Goal: Task Accomplishment & Management: Manage account settings

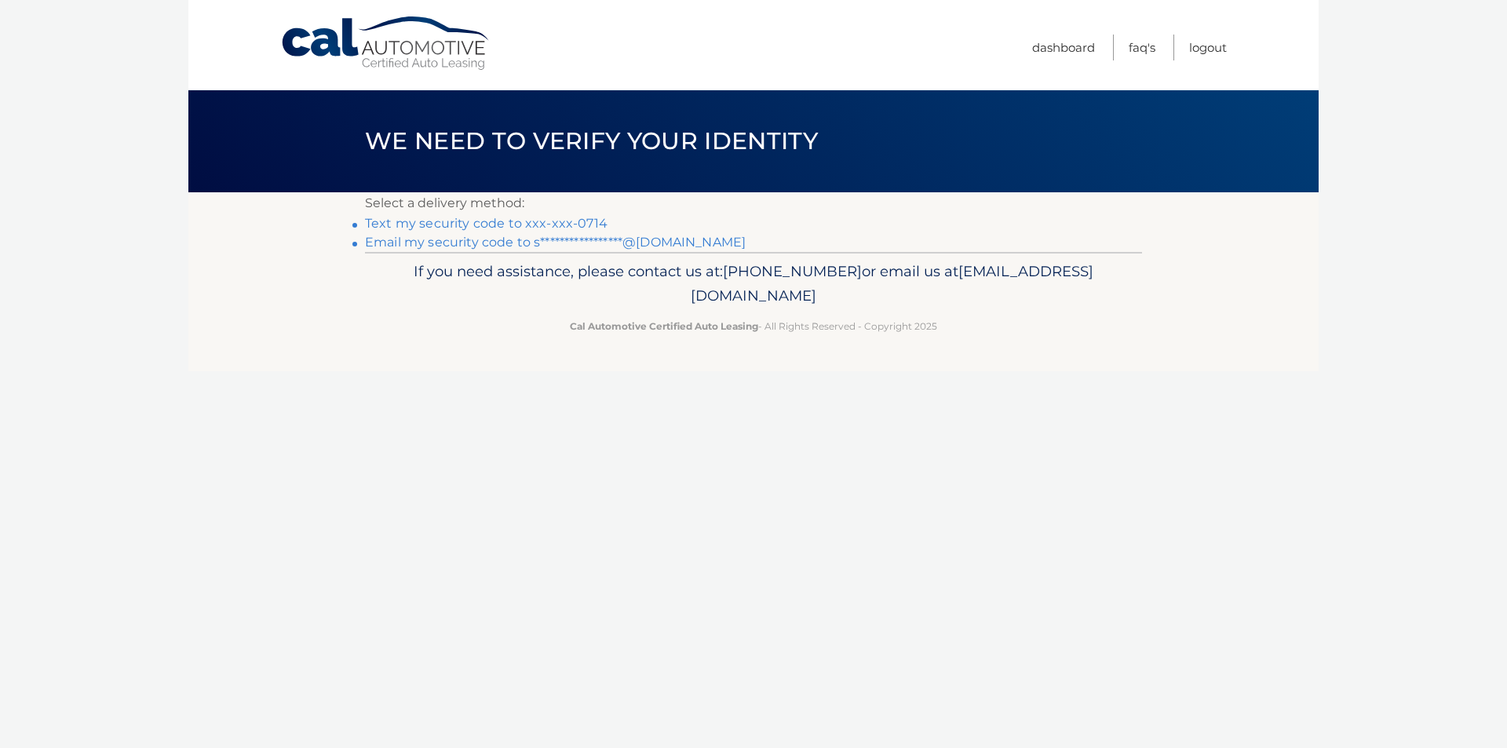
click at [526, 228] on link "Text my security code to xxx-xxx-0714" at bounding box center [486, 223] width 243 height 15
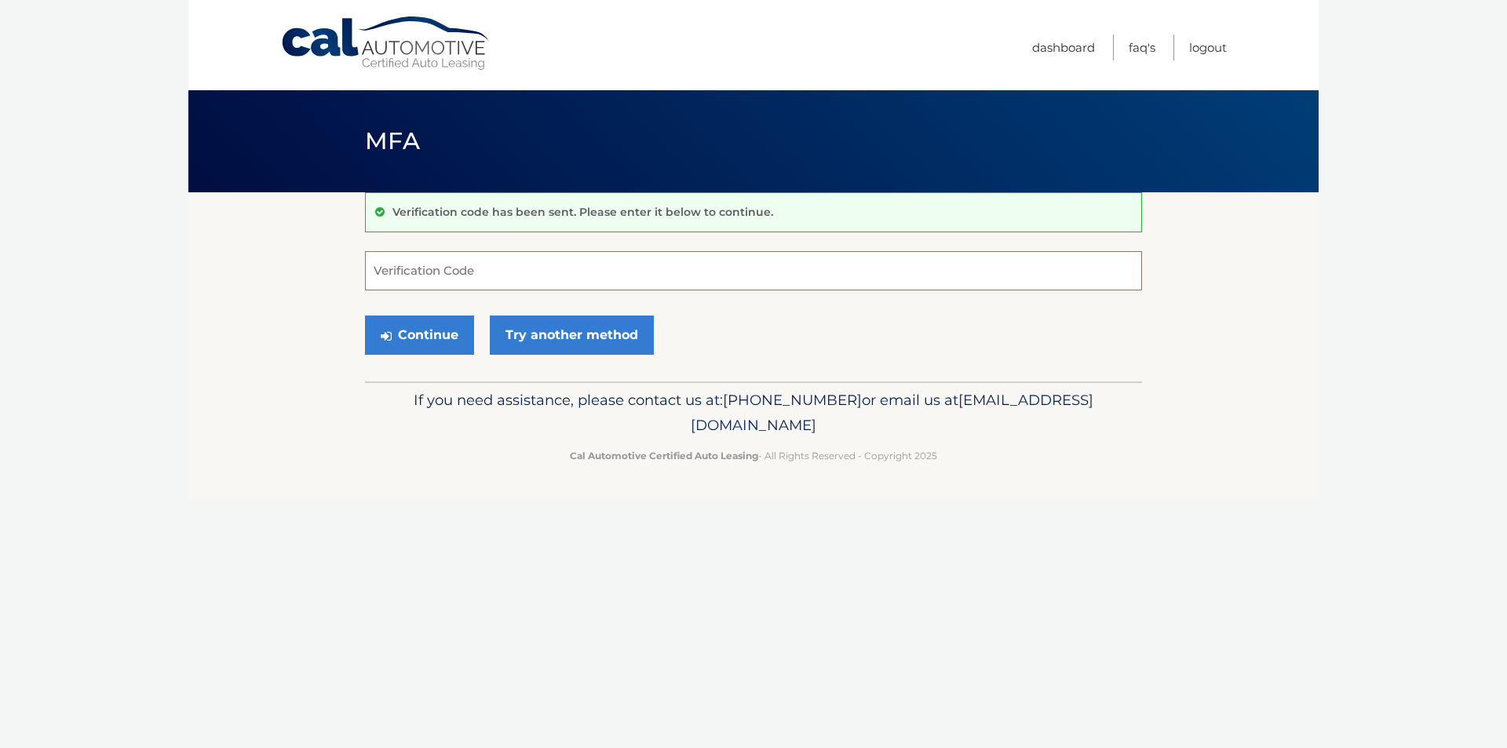
click at [469, 265] on input "Verification Code" at bounding box center [753, 270] width 777 height 39
type input "954703"
click at [365, 316] on button "Continue" at bounding box center [419, 335] width 109 height 39
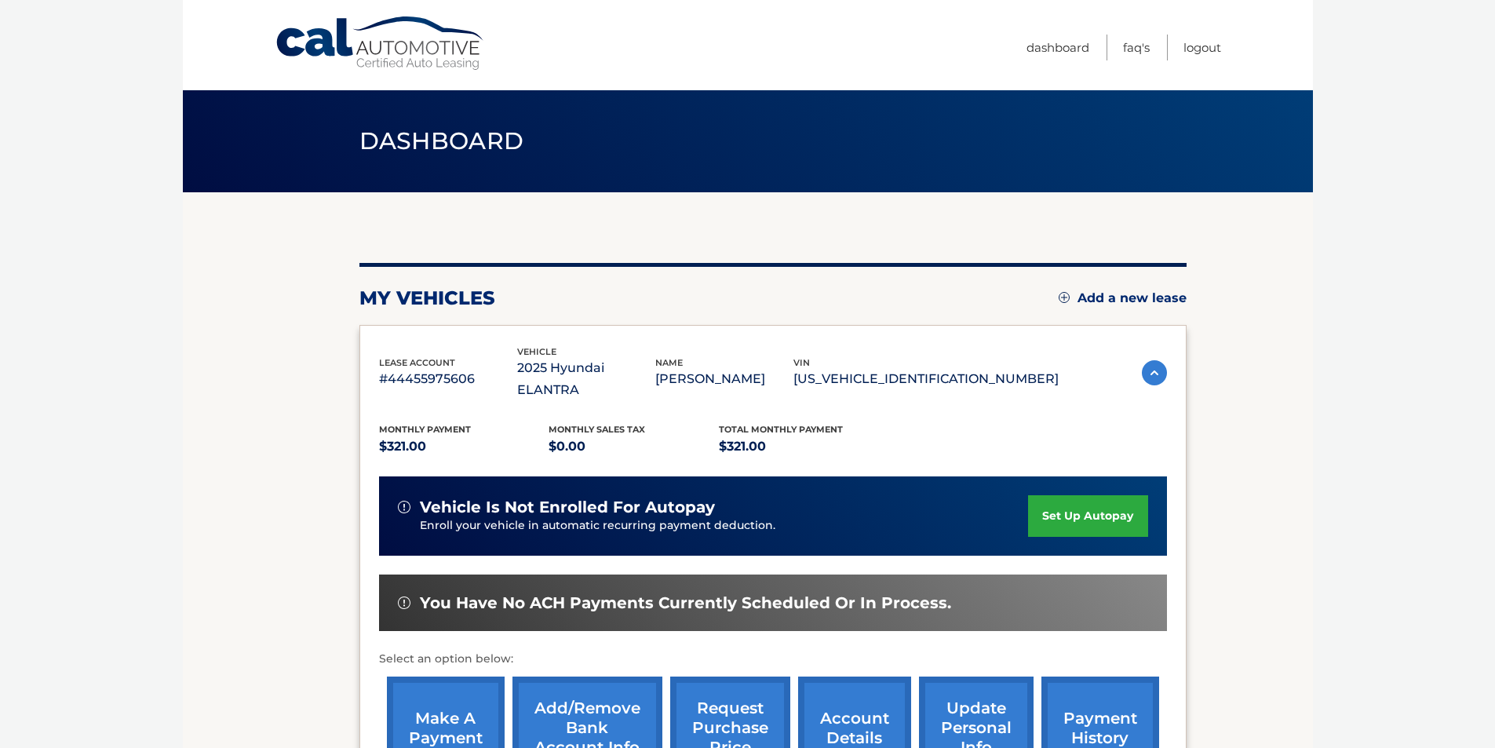
click at [1152, 366] on img at bounding box center [1154, 372] width 25 height 25
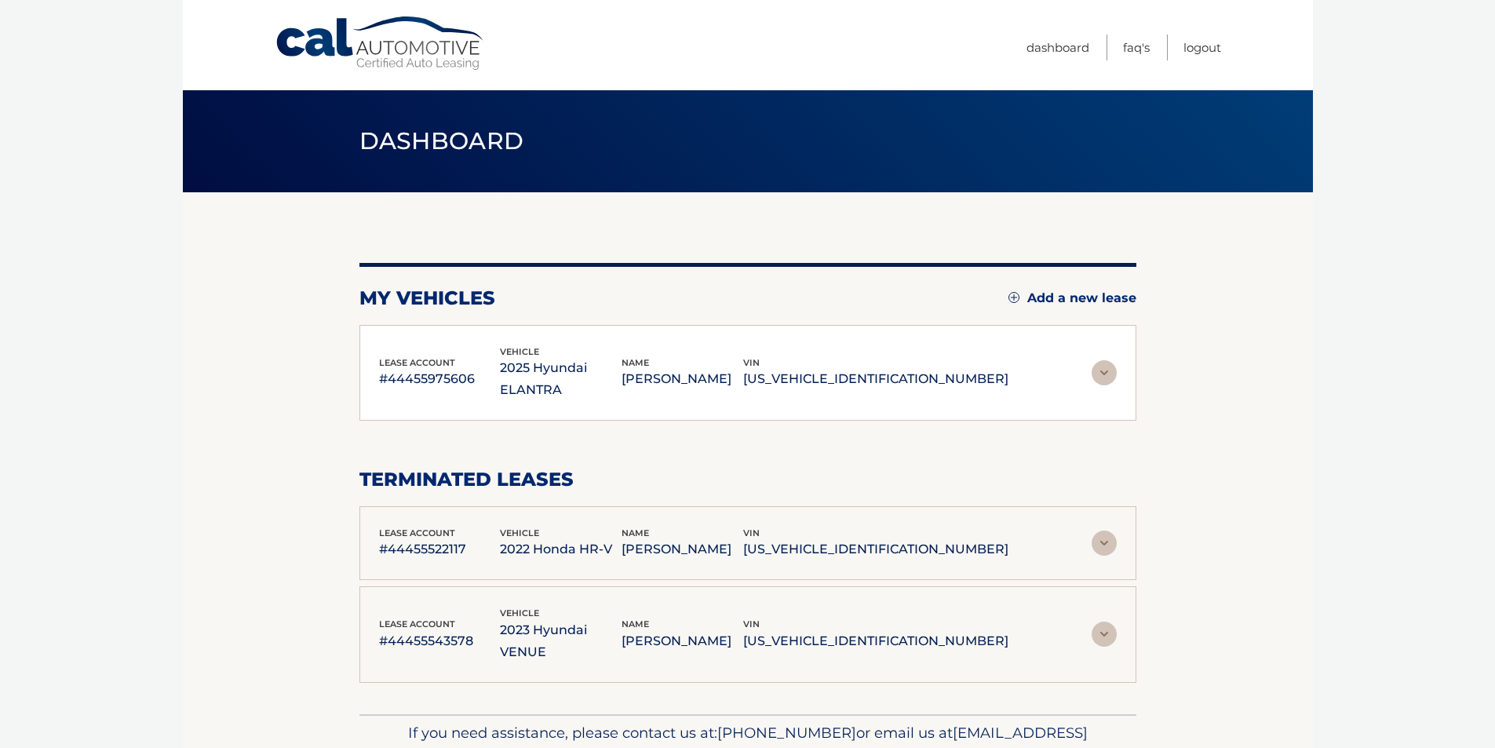
click at [1122, 368] on div "lease account #44455975606 vehicle 2025 Hyundai ELANTRA name STEFANI KUSTERBECK…" at bounding box center [747, 373] width 777 height 97
click at [1111, 362] on img at bounding box center [1104, 372] width 25 height 25
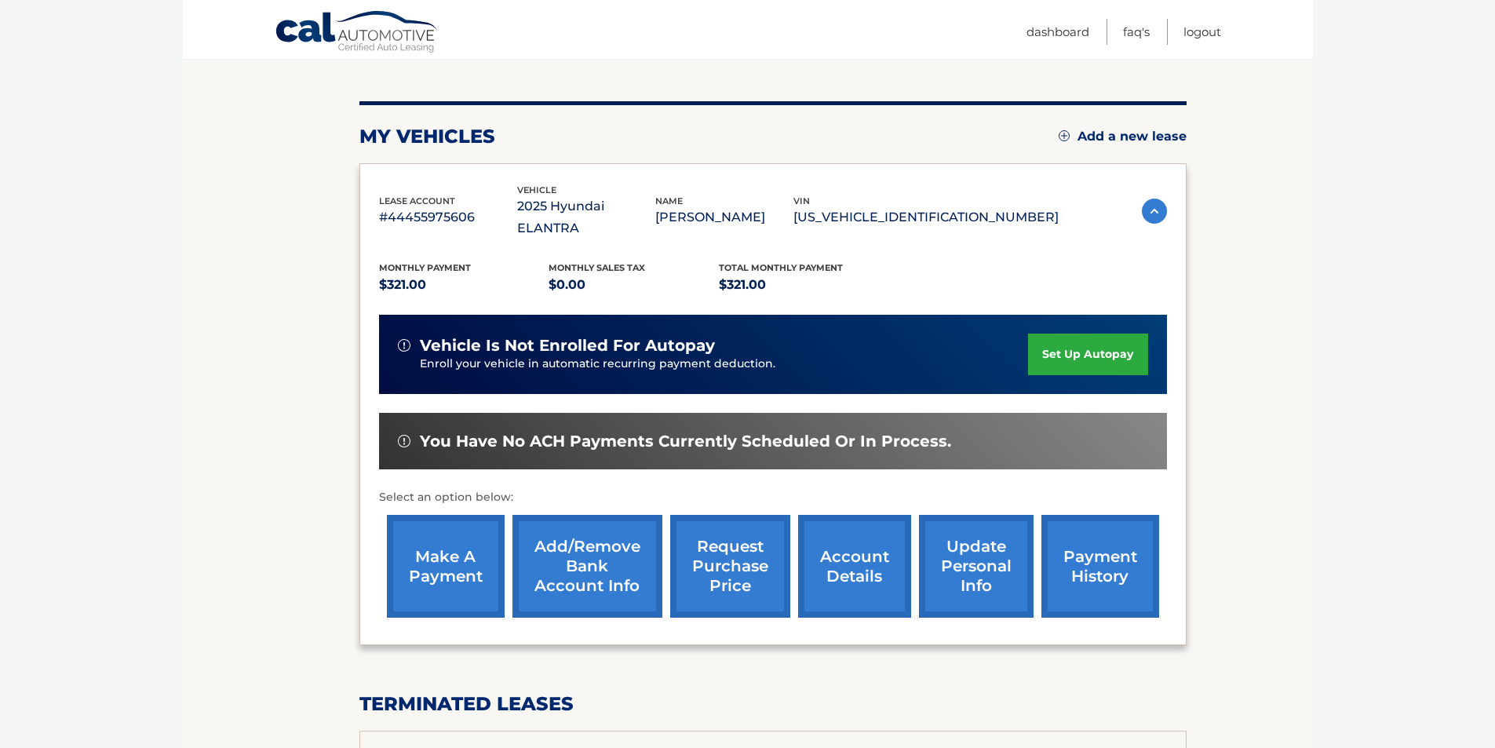
scroll to position [157, 0]
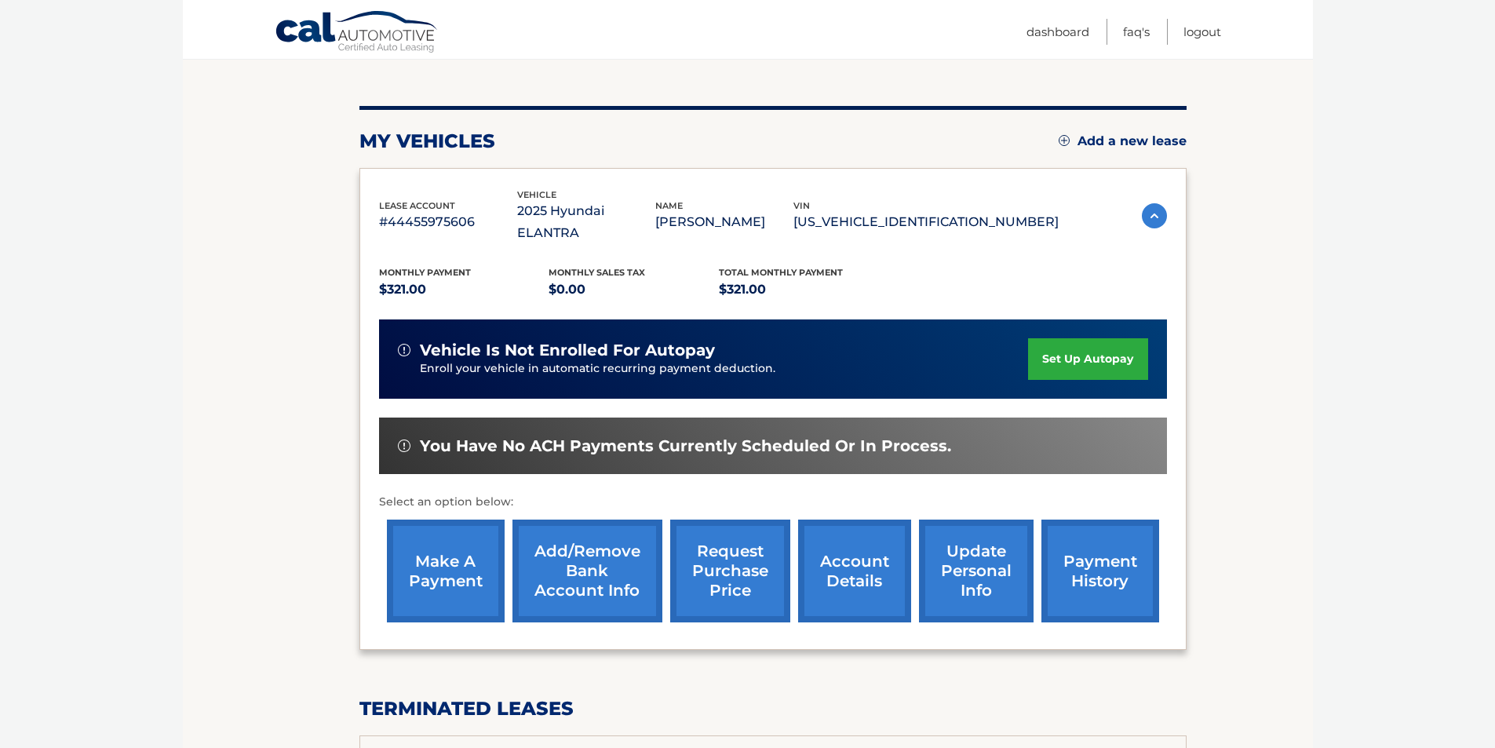
click at [440, 531] on link "make a payment" at bounding box center [446, 571] width 118 height 103
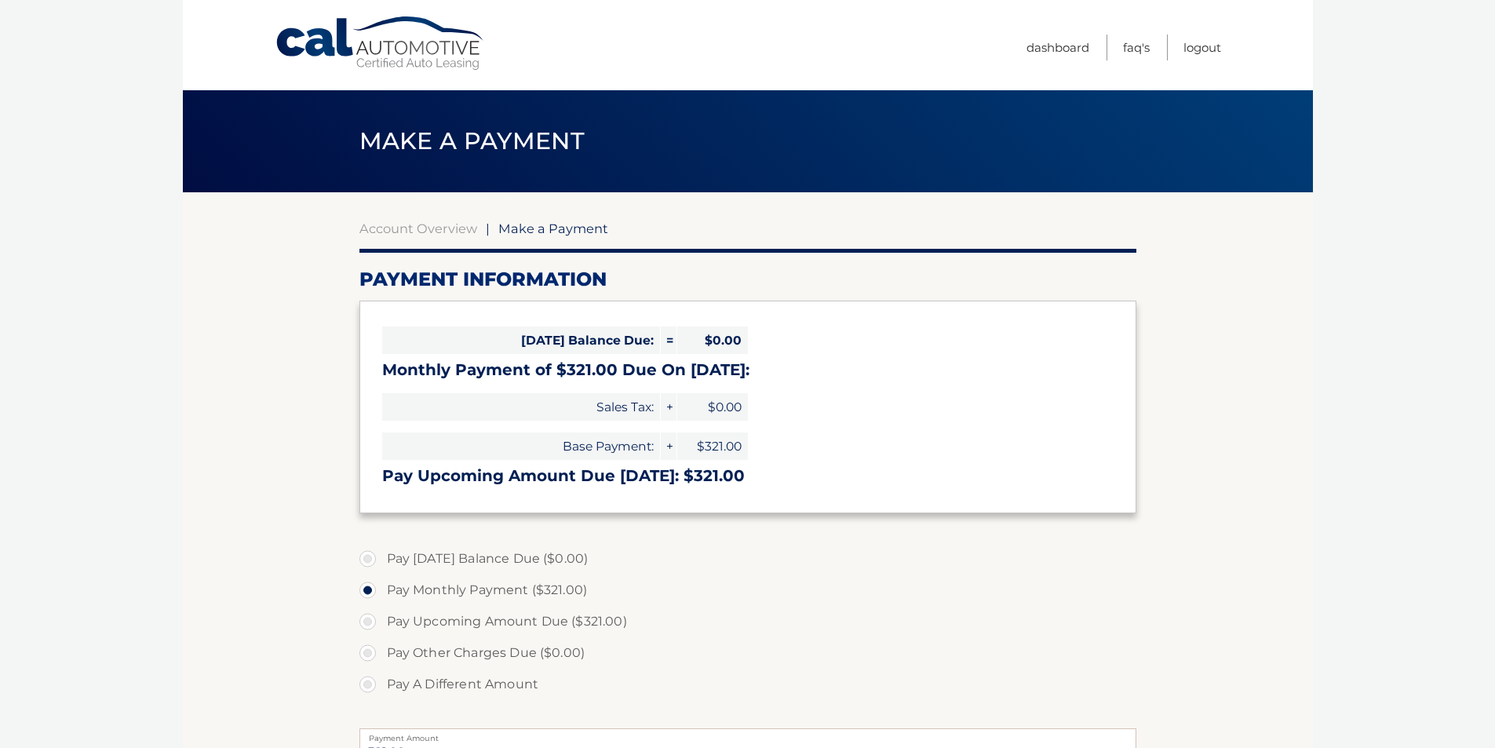
select select "OTBiZjRhMWUtMGE3Mi00ZGJkLTg4ZjgtMDc3OWQzZGUxOTFl"
click at [1192, 51] on link "Logout" at bounding box center [1203, 48] width 38 height 26
